Goal: Find specific page/section: Find specific page/section

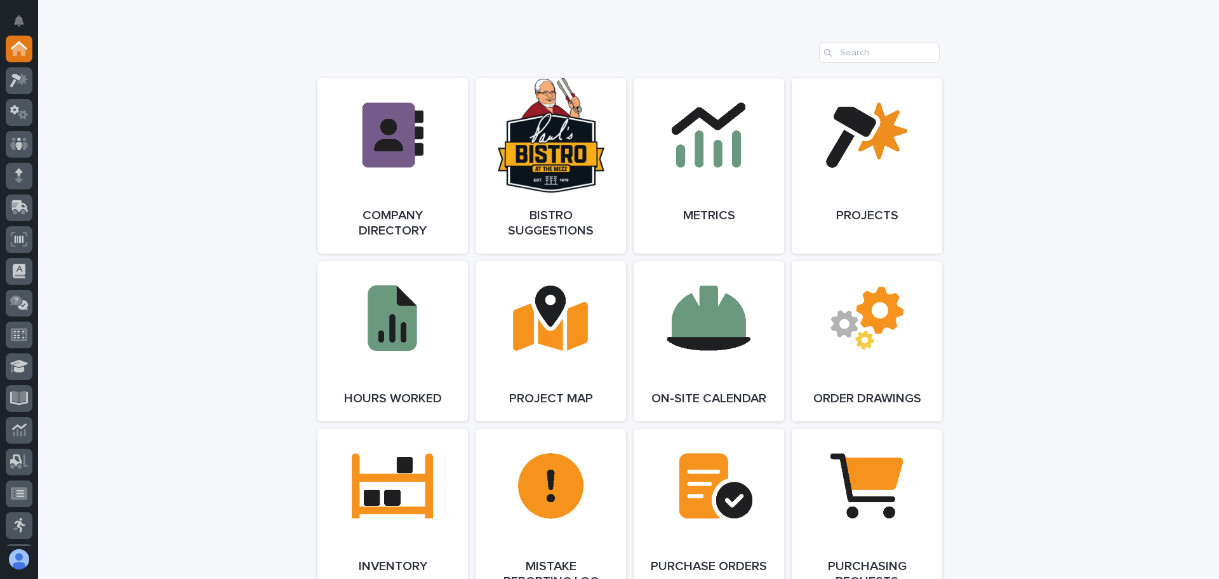
scroll to position [1143, 0]
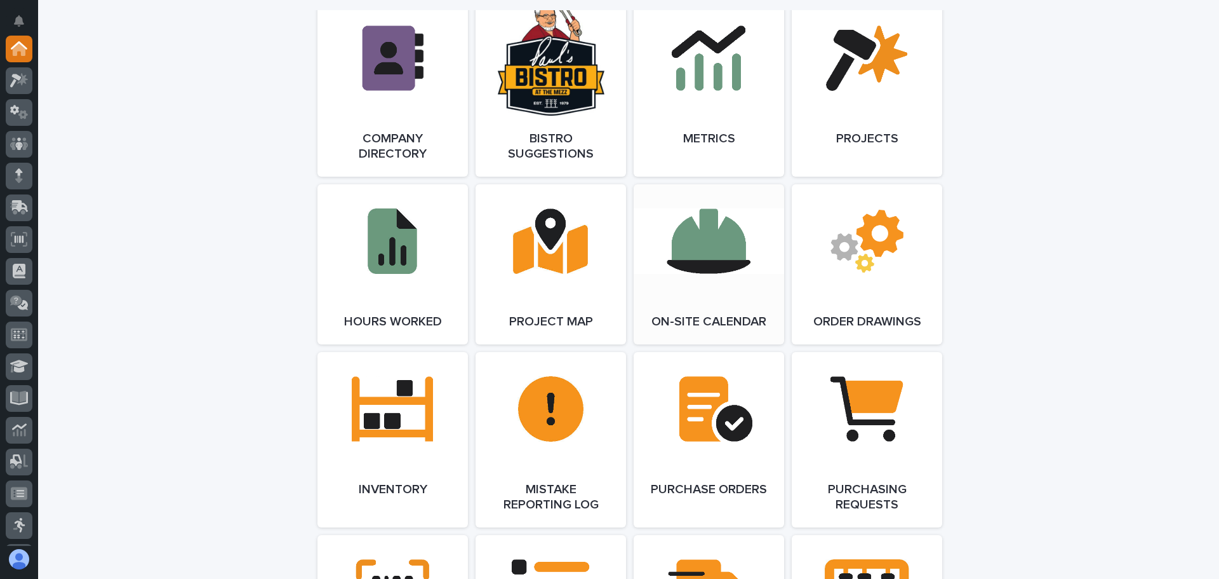
click at [689, 248] on link "Open Link" at bounding box center [709, 264] width 151 height 160
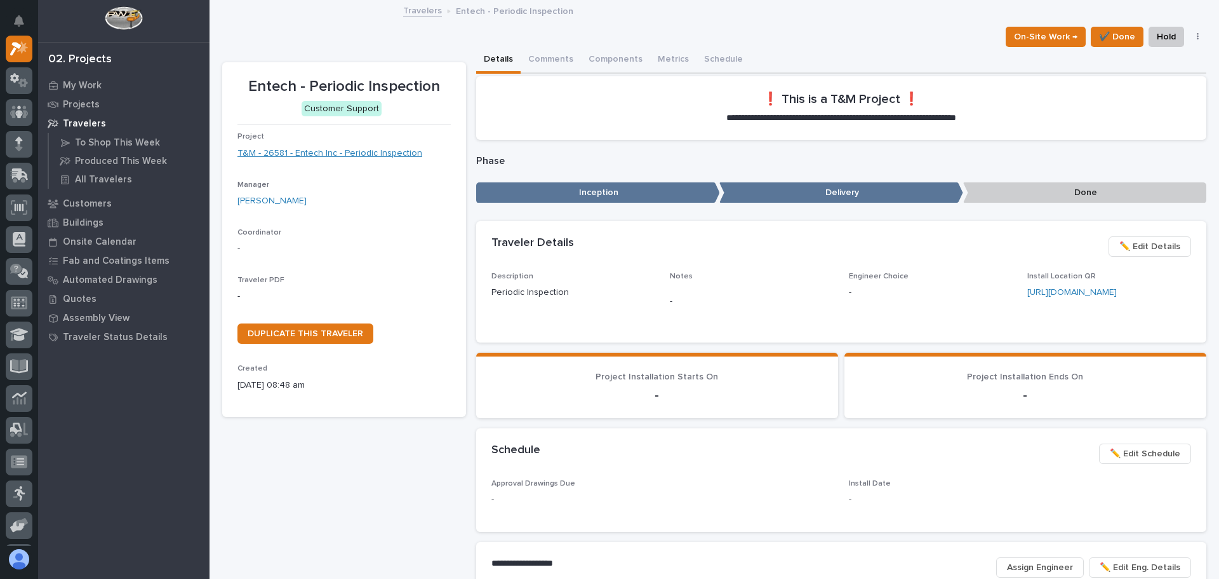
click at [352, 151] on link "T&M - 26581 - Entech Inc - Periodic Inspection" at bounding box center [330, 153] width 185 height 13
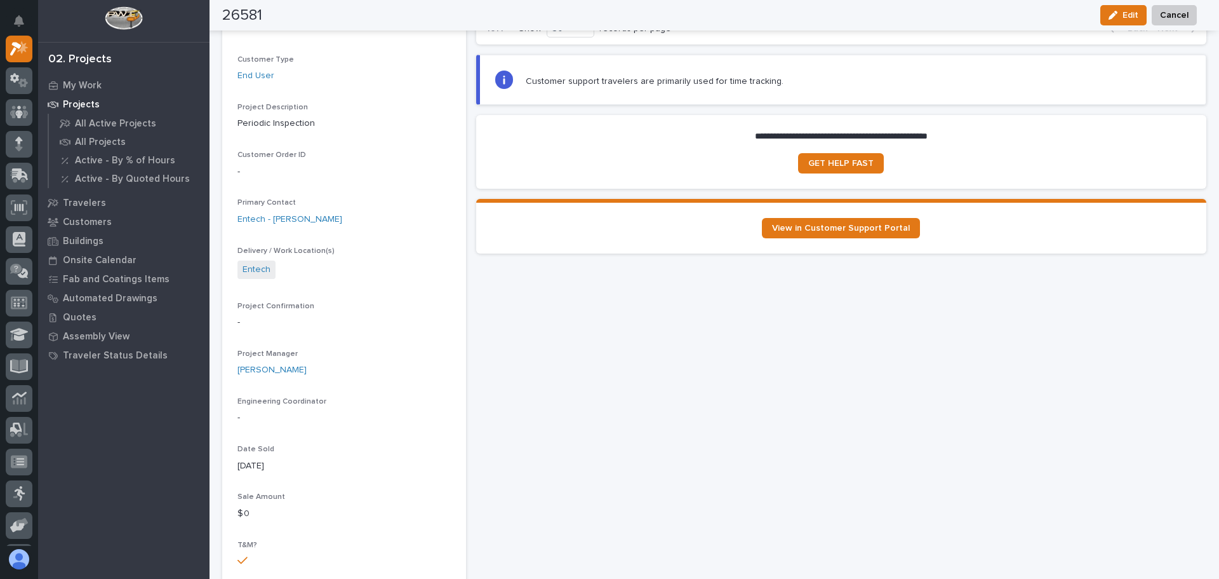
scroll to position [127, 0]
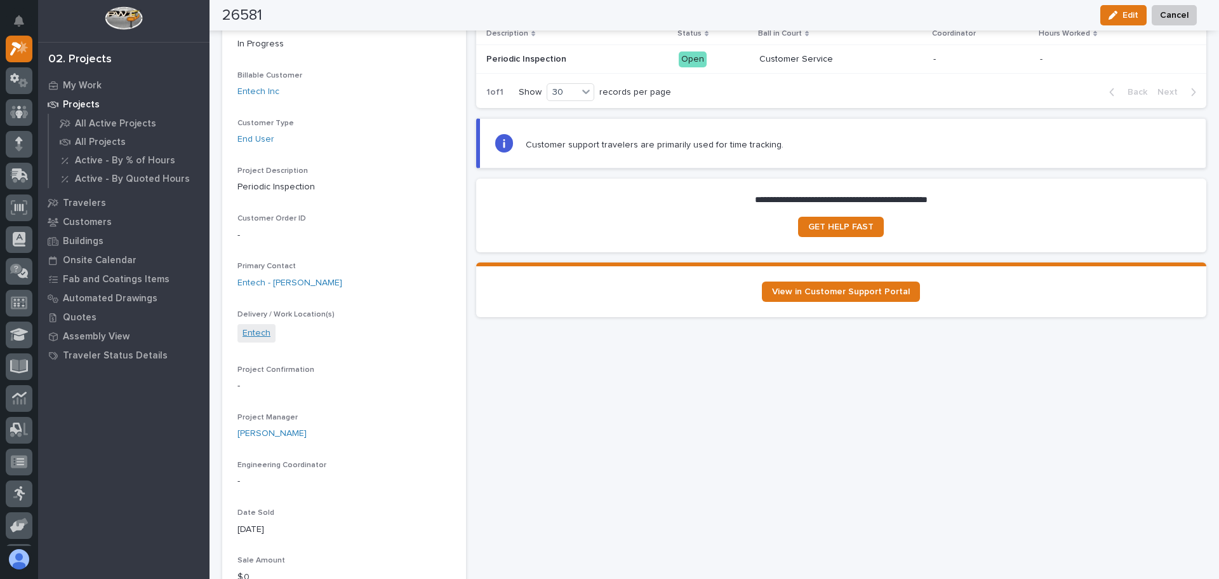
click at [258, 330] on link "Entech" at bounding box center [257, 332] width 28 height 13
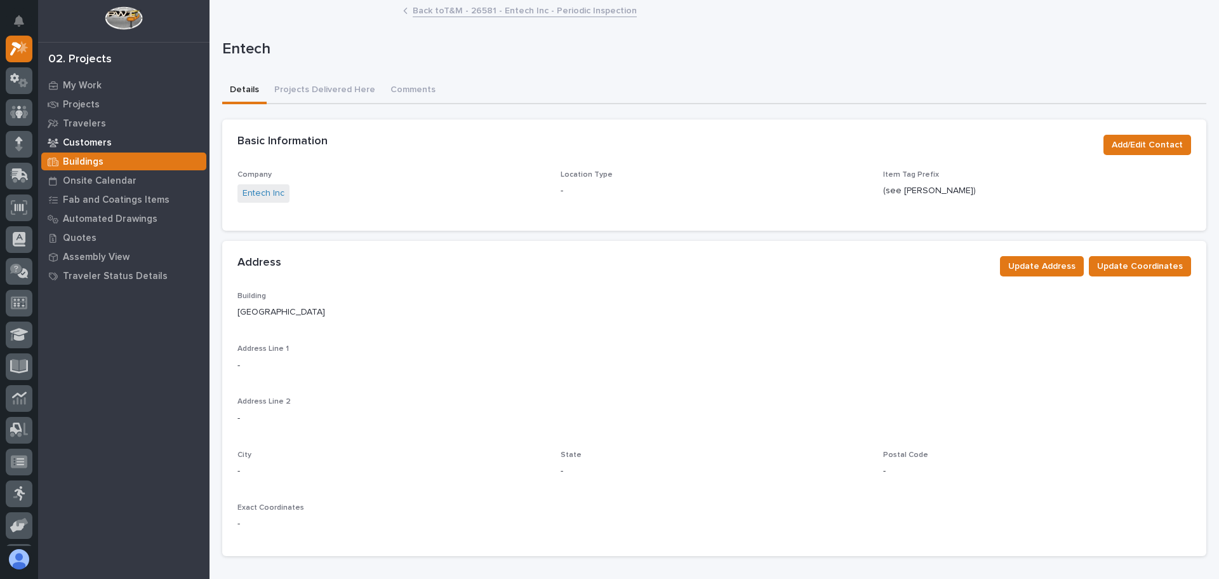
click at [91, 140] on p "Customers" at bounding box center [87, 142] width 49 height 11
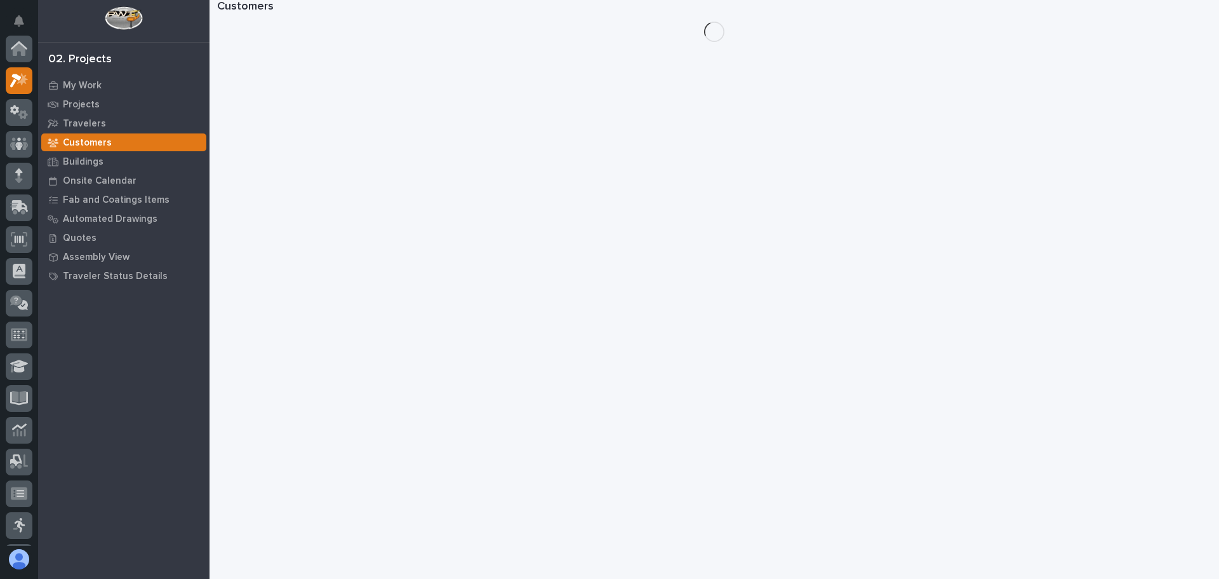
scroll to position [32, 0]
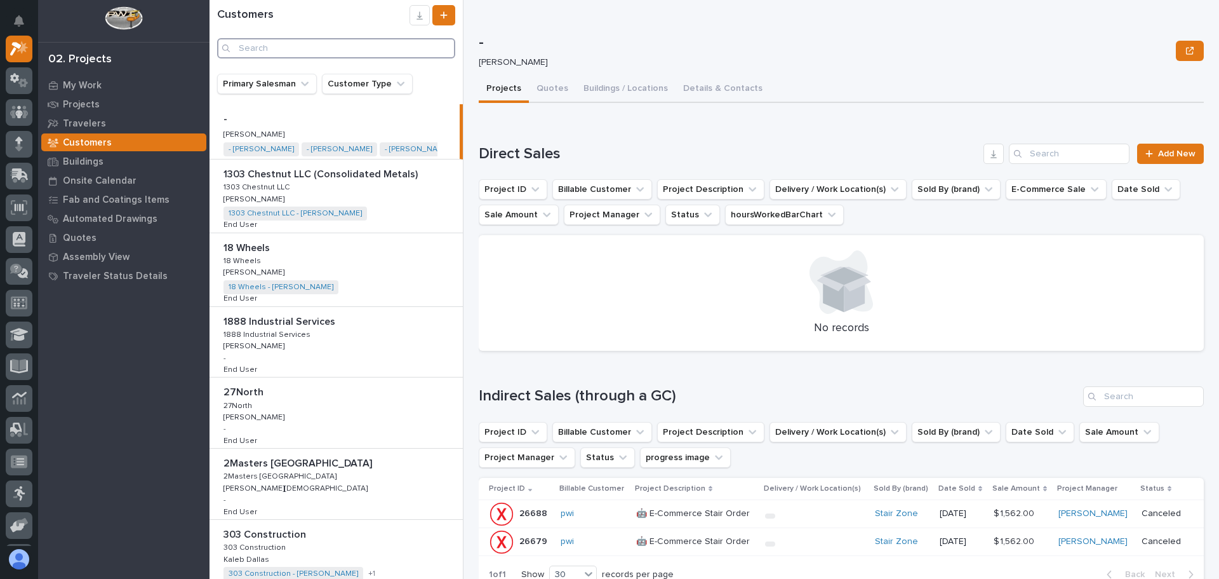
click at [262, 50] on input "Search" at bounding box center [336, 48] width 238 height 20
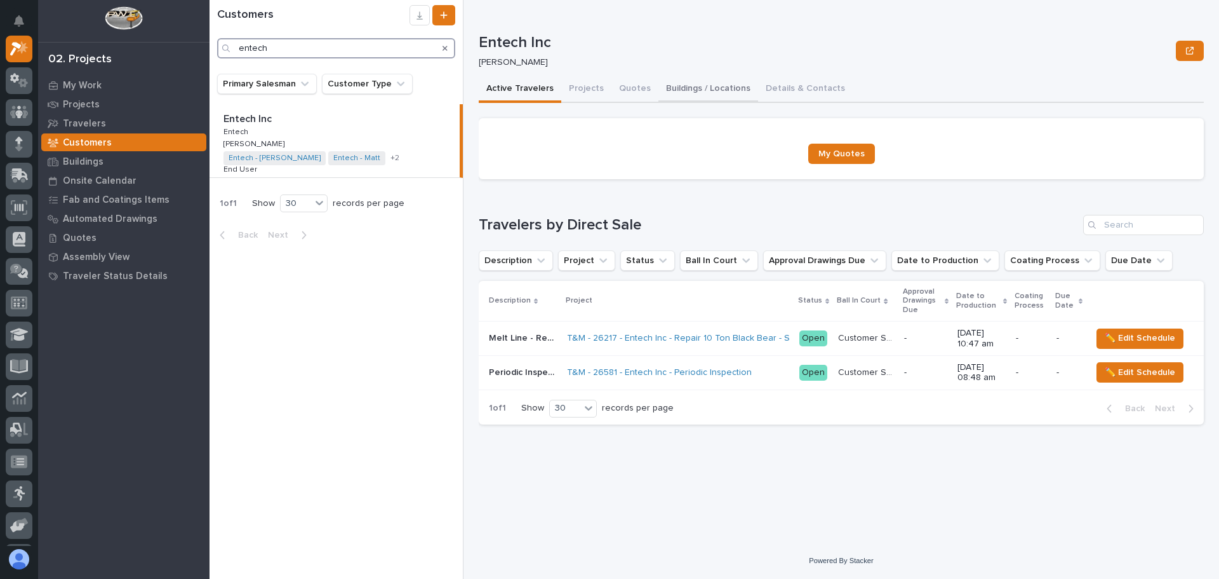
type input "entech"
click at [708, 89] on button "Buildings / Locations" at bounding box center [709, 89] width 100 height 27
